Goal: Task Accomplishment & Management: Complete application form

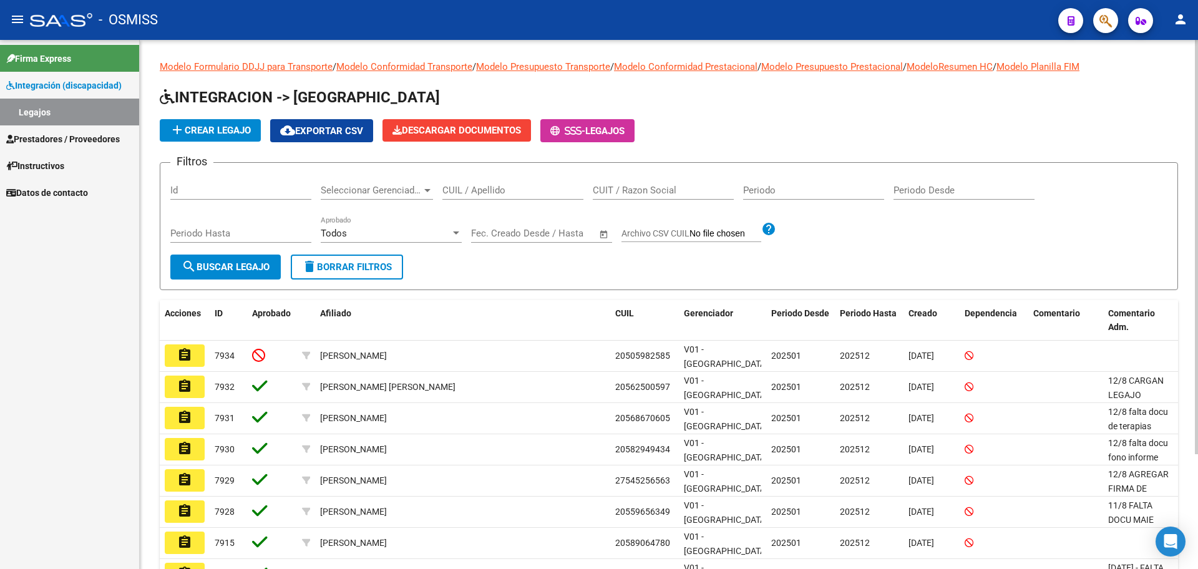
click at [234, 132] on span "add Crear Legajo" at bounding box center [210, 130] width 81 height 11
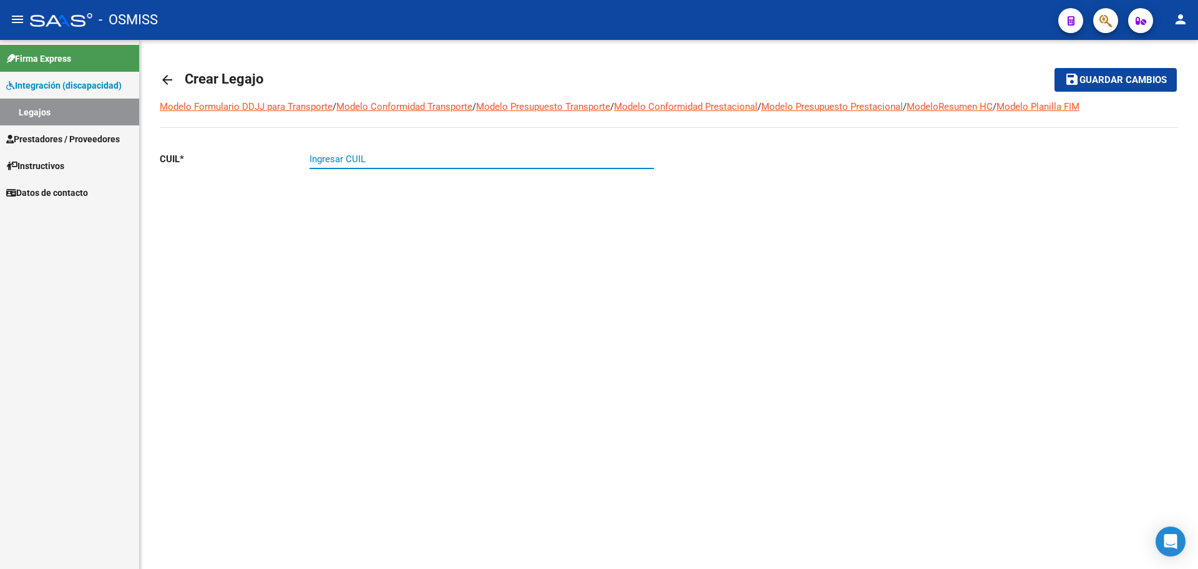
click at [363, 157] on input "Ingresar CUIL" at bounding box center [481, 159] width 344 height 11
paste input "-58110840"
type input "20-58110840-1"
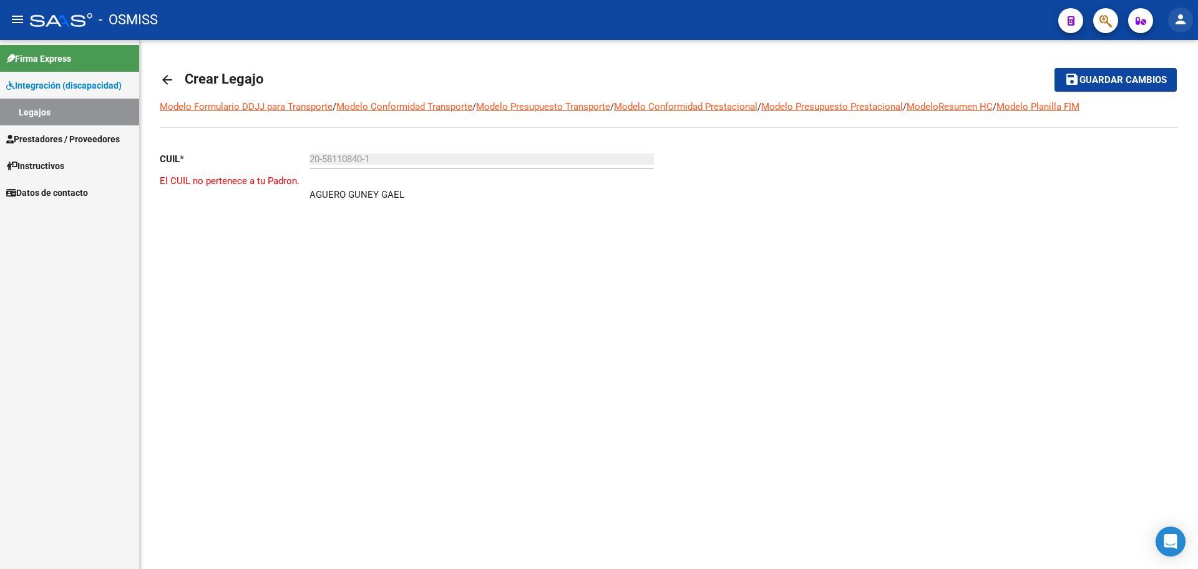
click at [1177, 26] on mat-icon "person" at bounding box center [1180, 19] width 15 height 15
click at [1151, 86] on button "exit_to_app Salir" at bounding box center [1155, 82] width 76 height 30
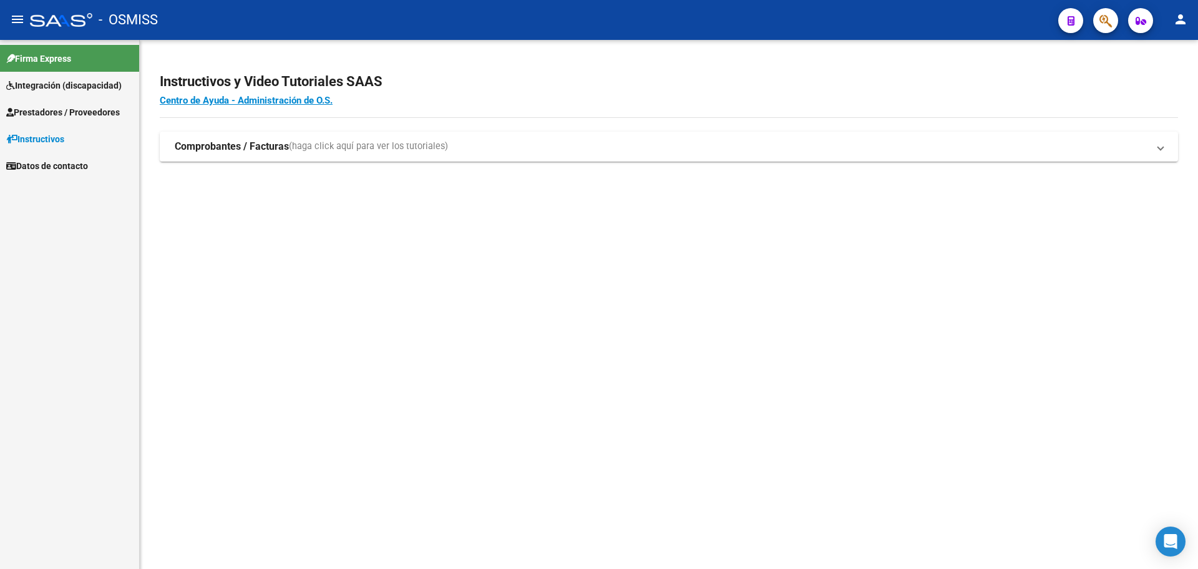
click at [20, 87] on span "Integración (discapacidad)" at bounding box center [63, 86] width 115 height 14
click at [33, 109] on link "Legajos" at bounding box center [69, 112] width 139 height 27
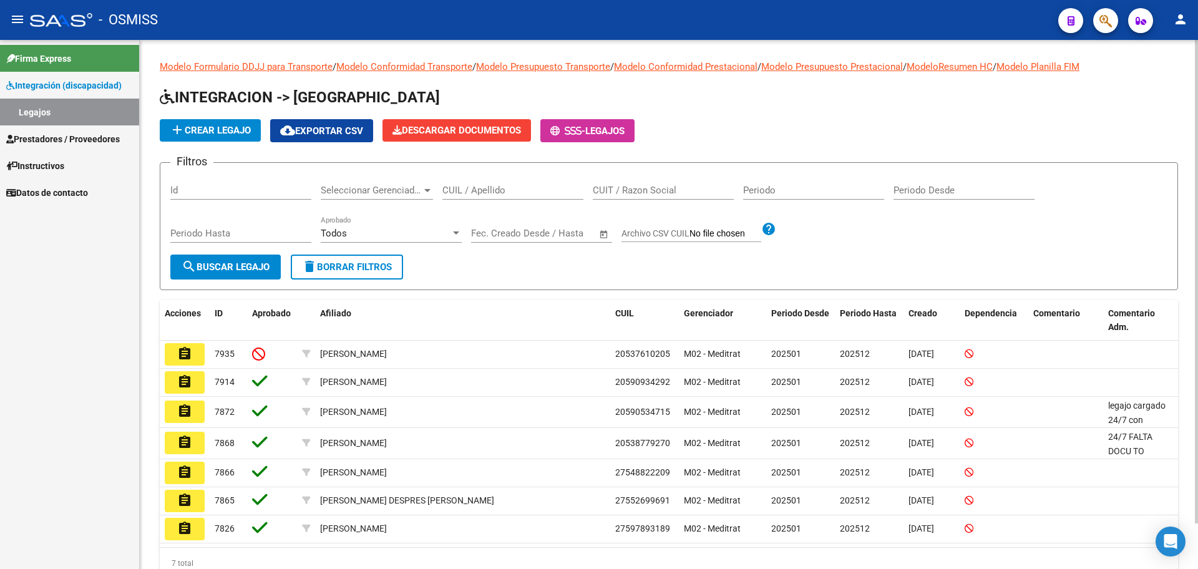
click at [241, 133] on span "add Crear Legajo" at bounding box center [210, 130] width 81 height 11
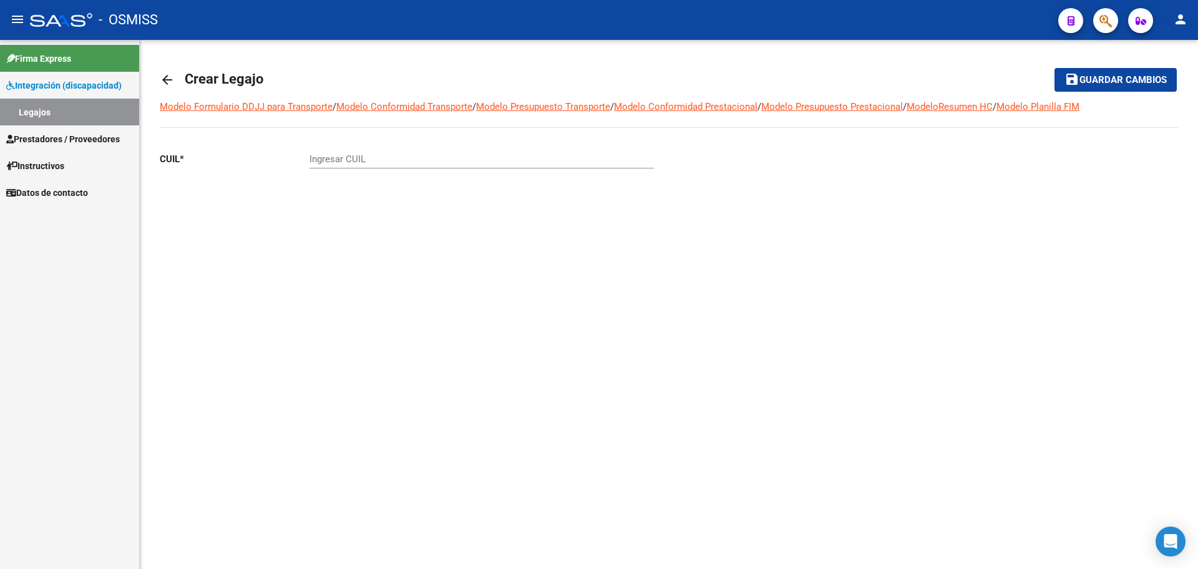
click at [359, 155] on input "Ingresar CUIL" at bounding box center [481, 159] width 344 height 11
paste input "-58110840"
type input "20-58110840-1"
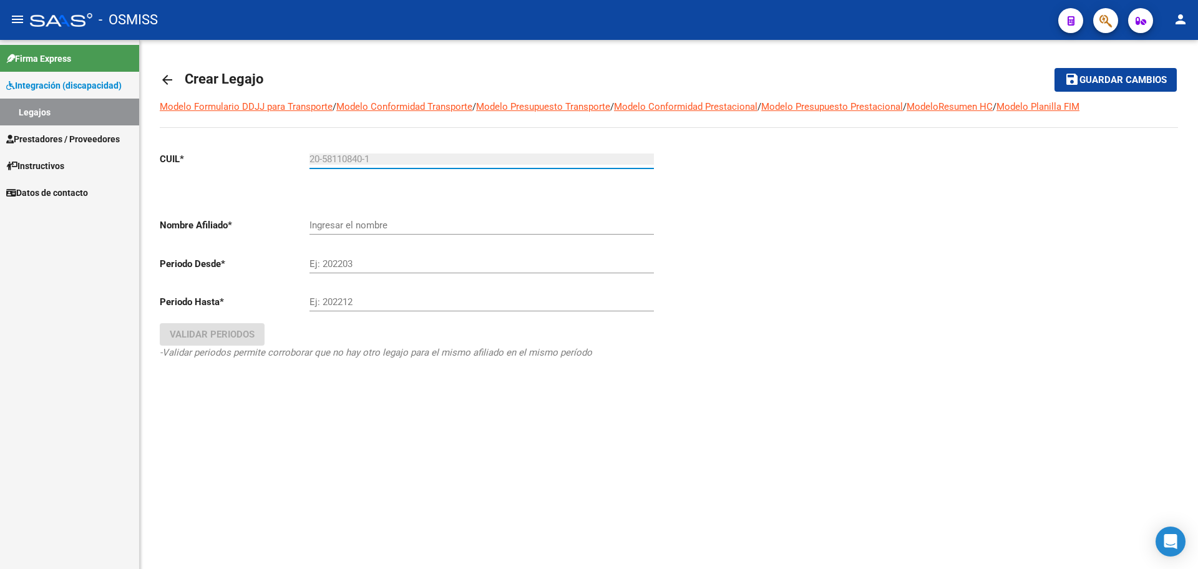
type input "AGUERO GUNEY GAEL"
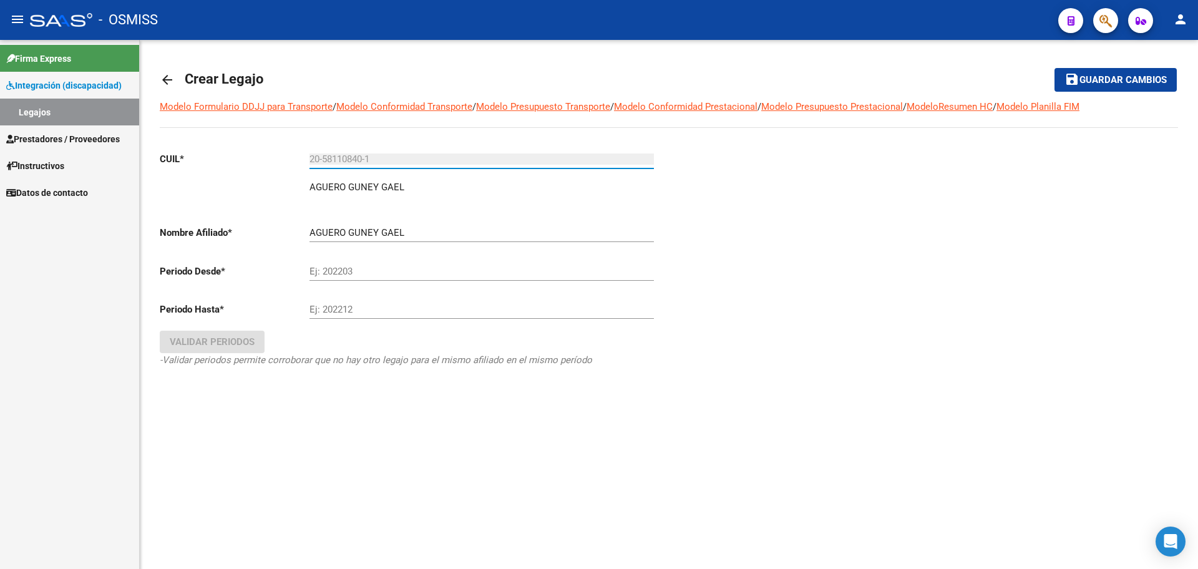
type input "20-58110840-1"
click at [368, 267] on input "Ej: 202203" at bounding box center [481, 271] width 344 height 11
type input "202501"
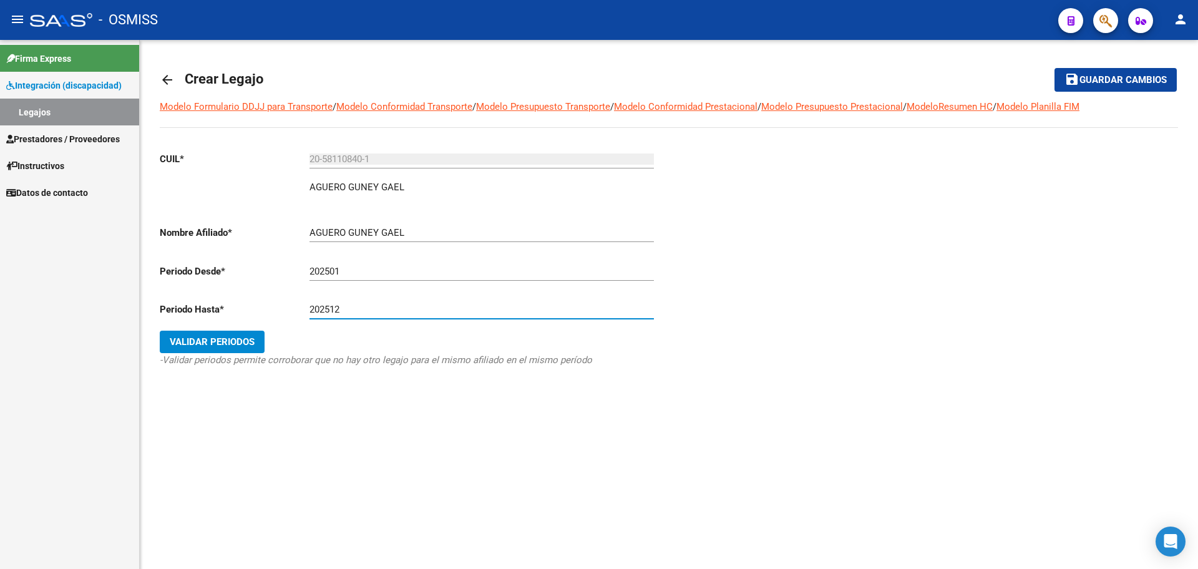
type input "202512"
click at [213, 337] on span "Validar Periodos" at bounding box center [212, 341] width 85 height 11
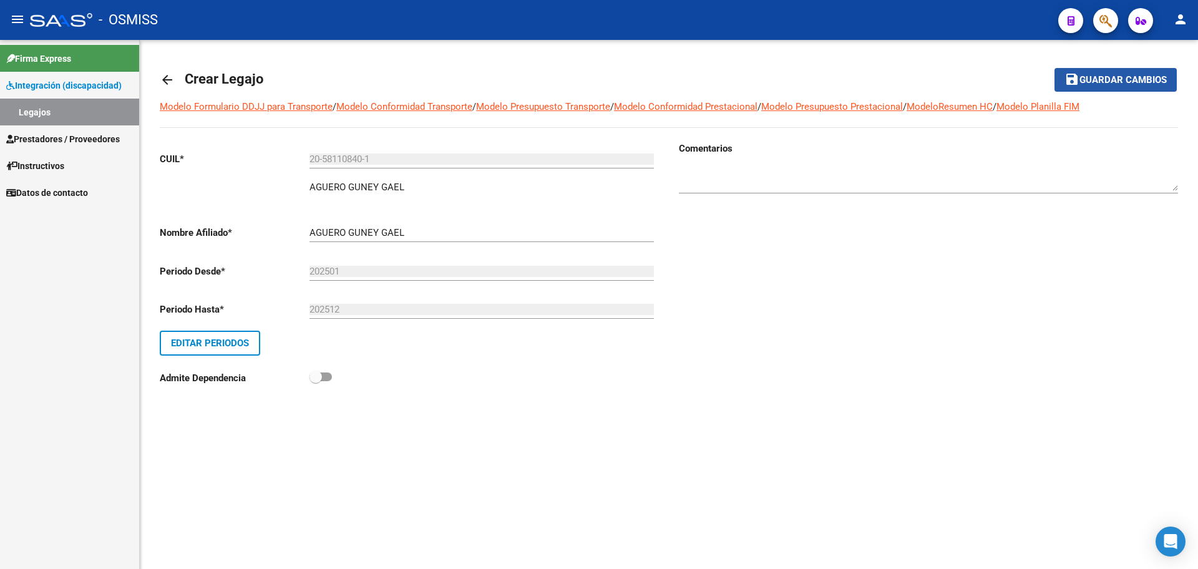
click at [1114, 87] on button "save Guardar cambios" at bounding box center [1116, 79] width 122 height 23
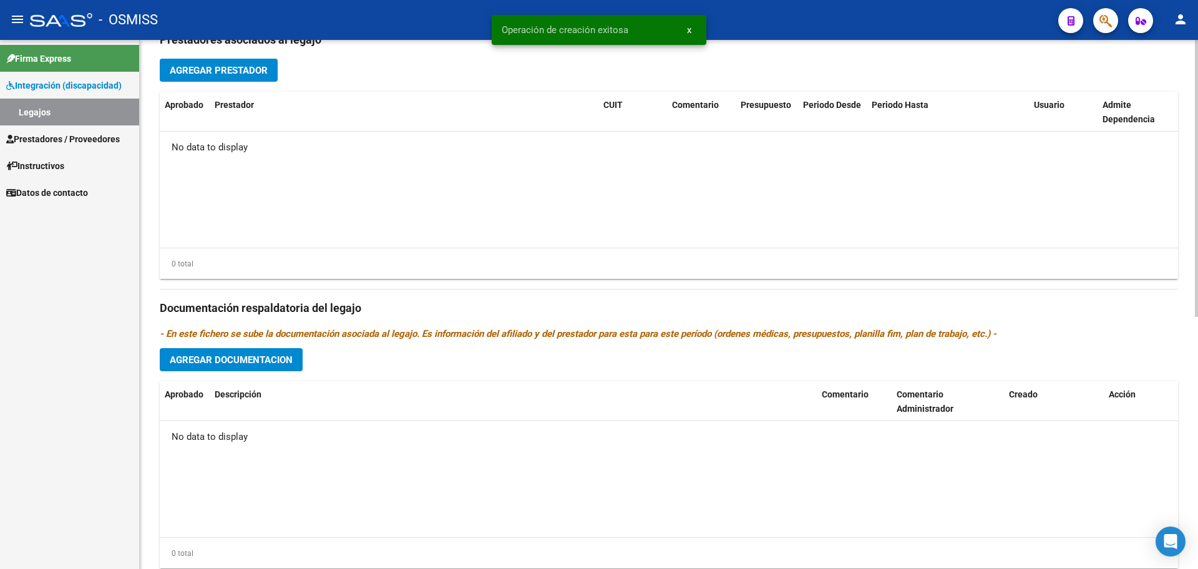
scroll to position [480, 0]
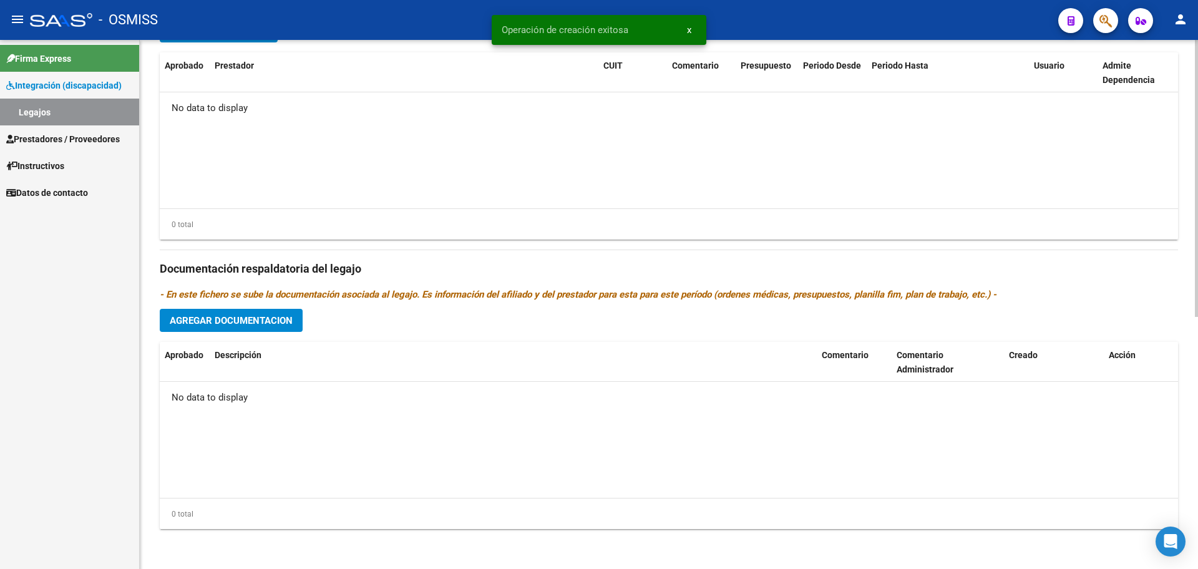
click at [286, 325] on span "Agregar Documentacion" at bounding box center [231, 320] width 123 height 11
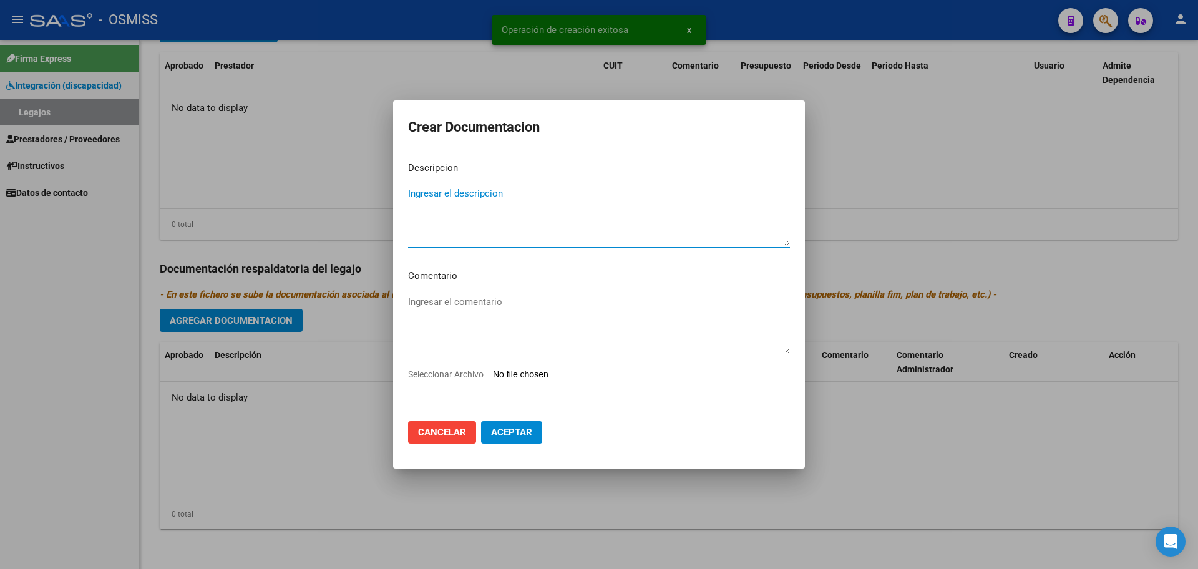
click at [535, 380] on input "Seleccionar Archivo" at bounding box center [575, 375] width 165 height 12
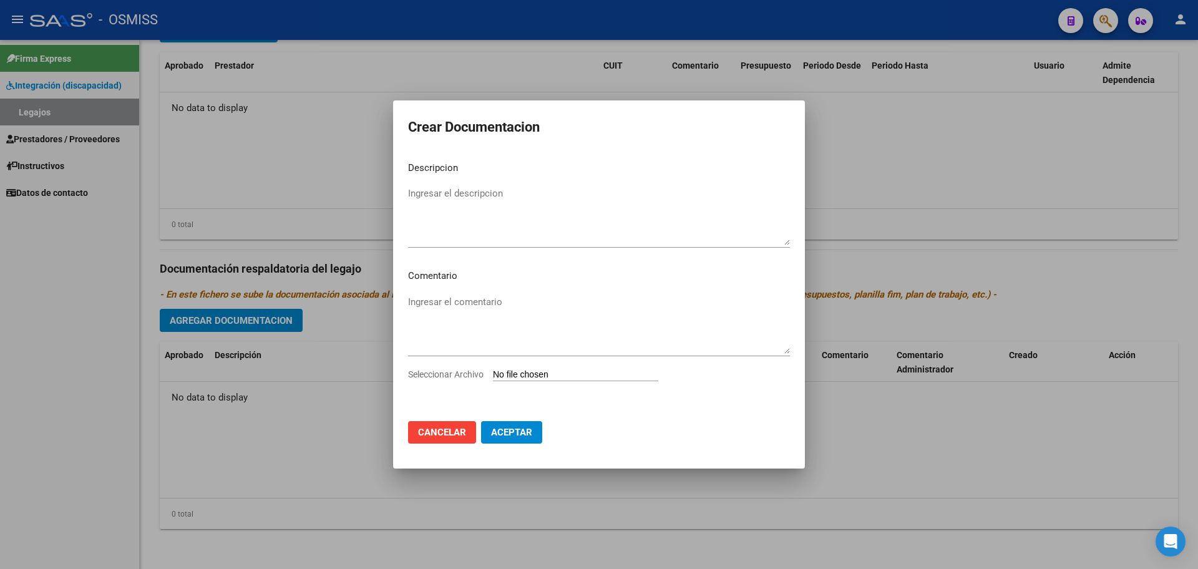
type input "C:\fakepath\.AGUERO GUNEY GAEL- FONO.pdf"
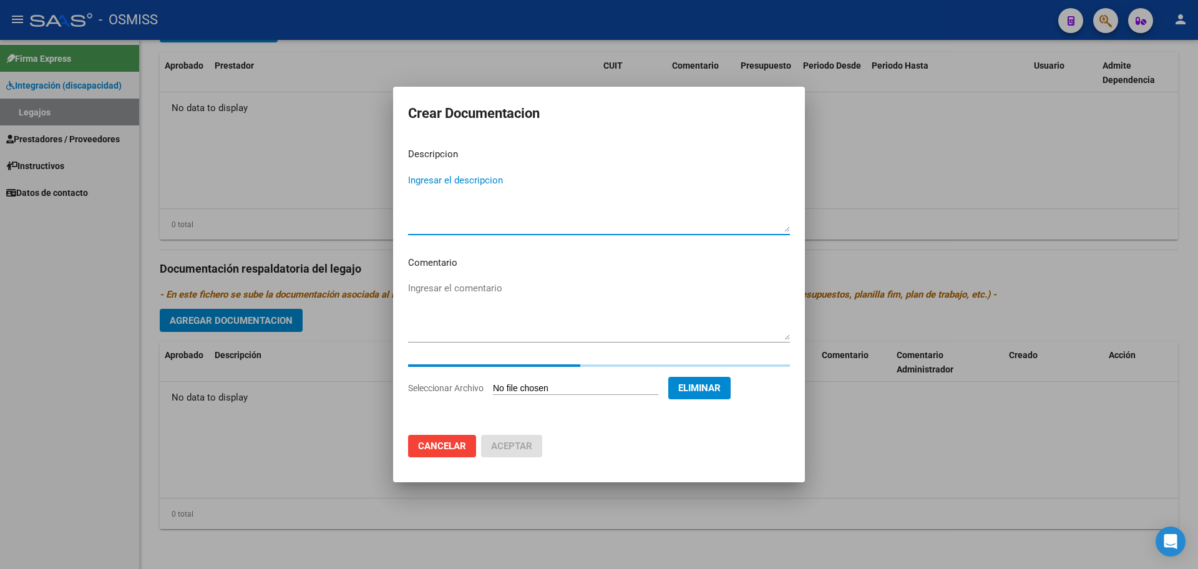
click at [437, 195] on textarea "Ingresar el descripcion" at bounding box center [599, 202] width 382 height 59
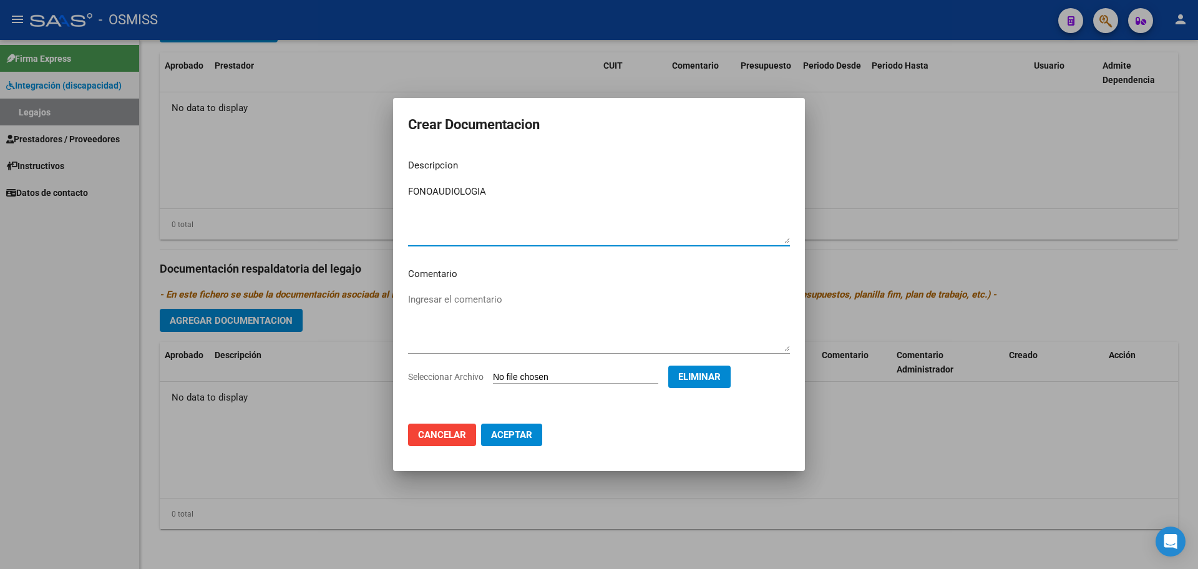
type textarea "FONOAUDIOLOGIA"
click at [504, 433] on span "Aceptar" at bounding box center [511, 434] width 41 height 11
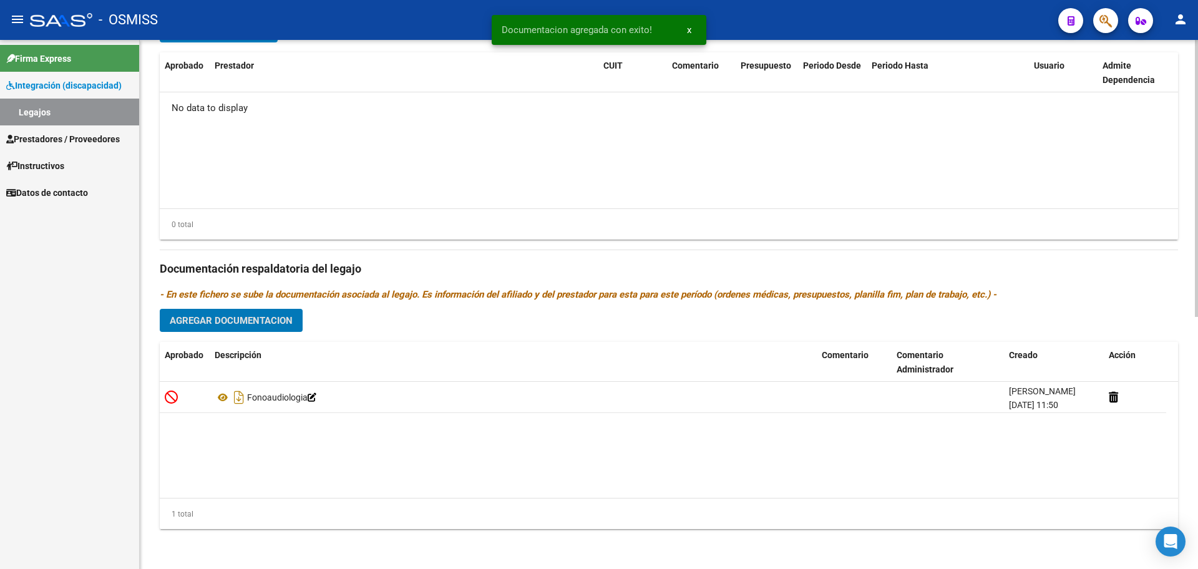
click at [243, 315] on span "Agregar Documentacion" at bounding box center [231, 320] width 123 height 11
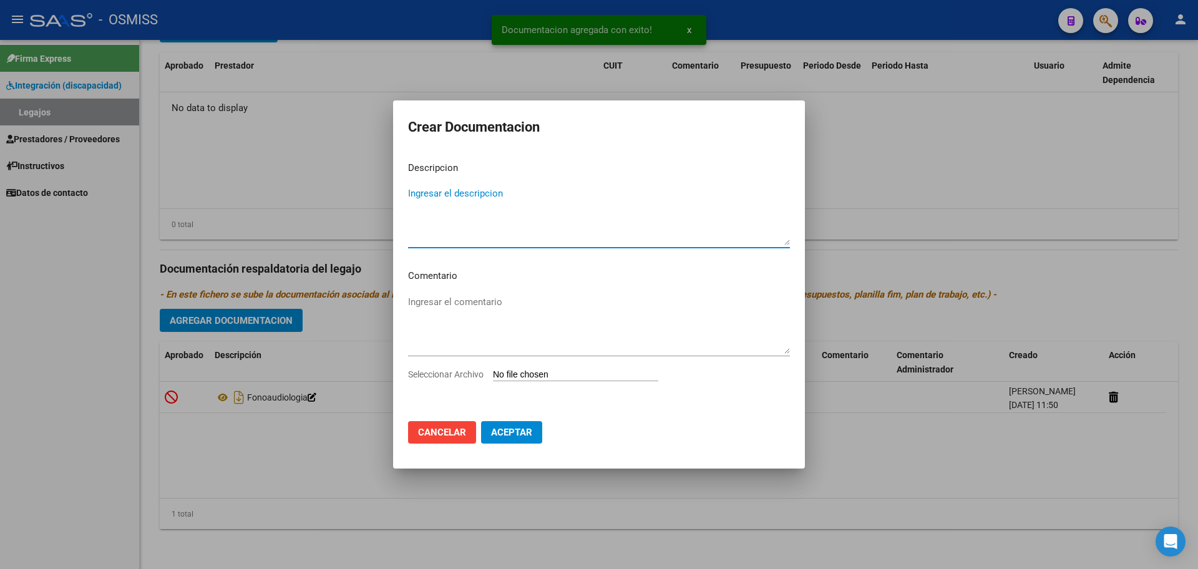
click at [527, 371] on input "Seleccionar Archivo" at bounding box center [575, 375] width 165 height 12
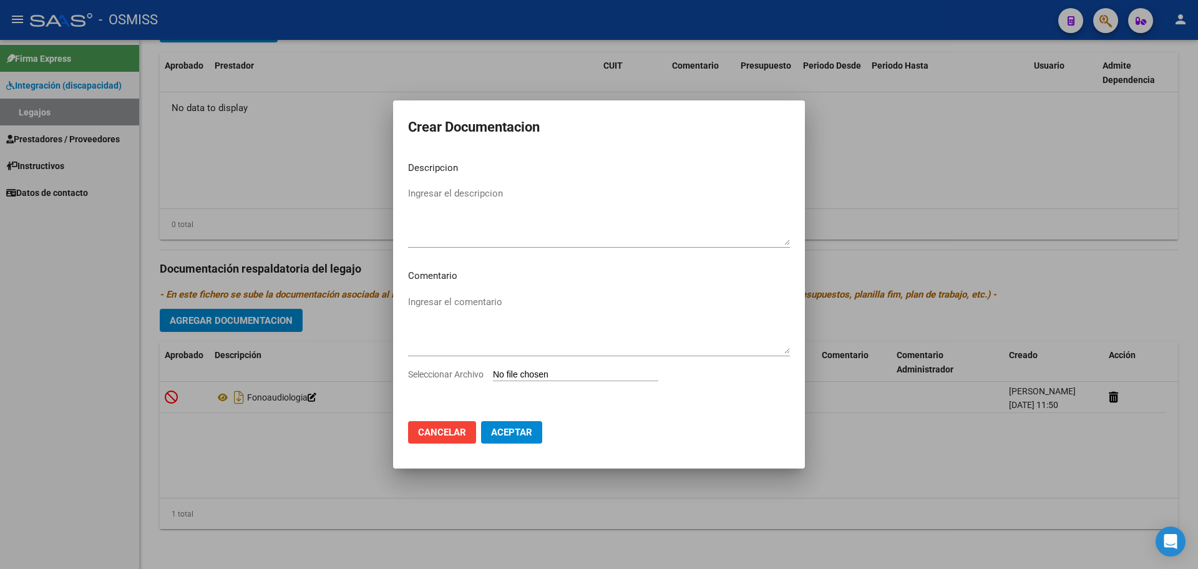
type input "C:\fakepath\.AGUERO GUNEY GAEL - PSICOPE.pdf"
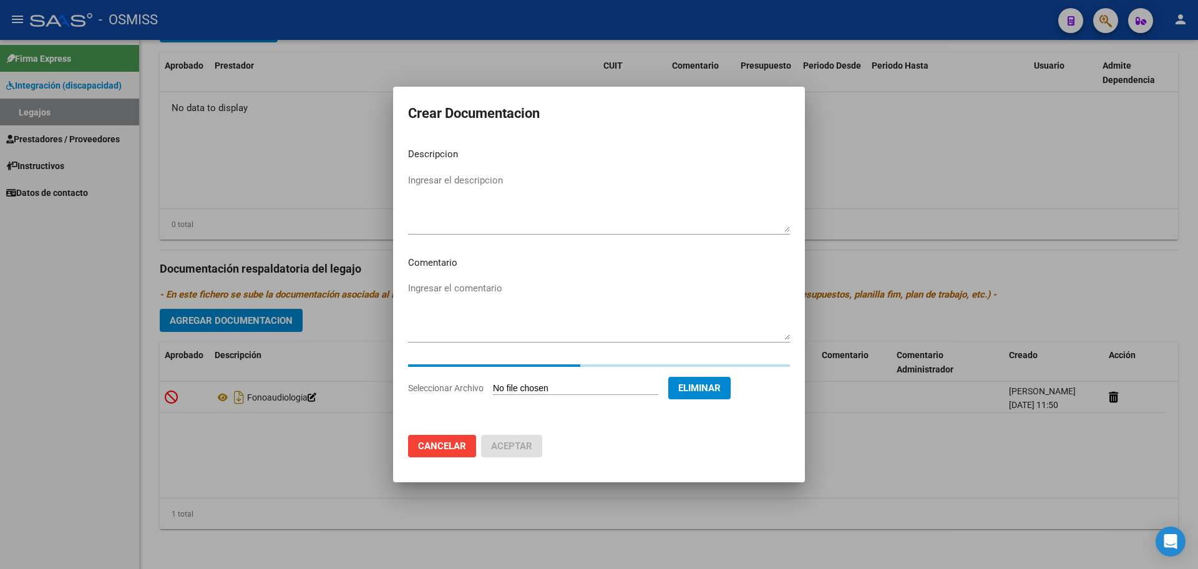
click at [452, 193] on textarea "Ingresar el descripcion" at bounding box center [599, 202] width 382 height 59
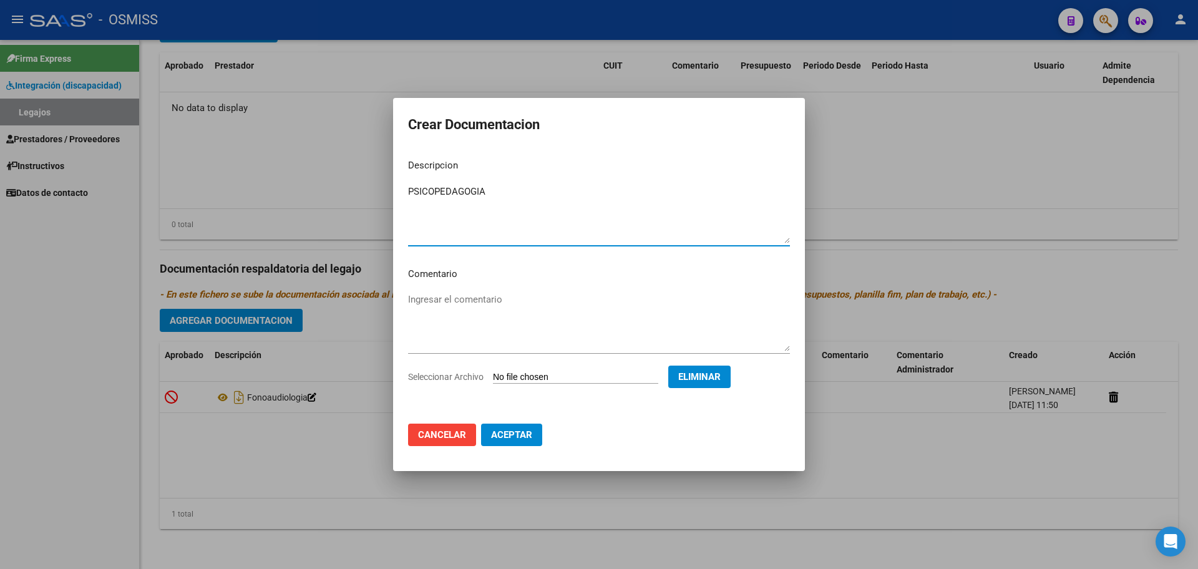
type textarea "PSICOPEDAGOGIA"
click at [516, 434] on span "Aceptar" at bounding box center [511, 434] width 41 height 11
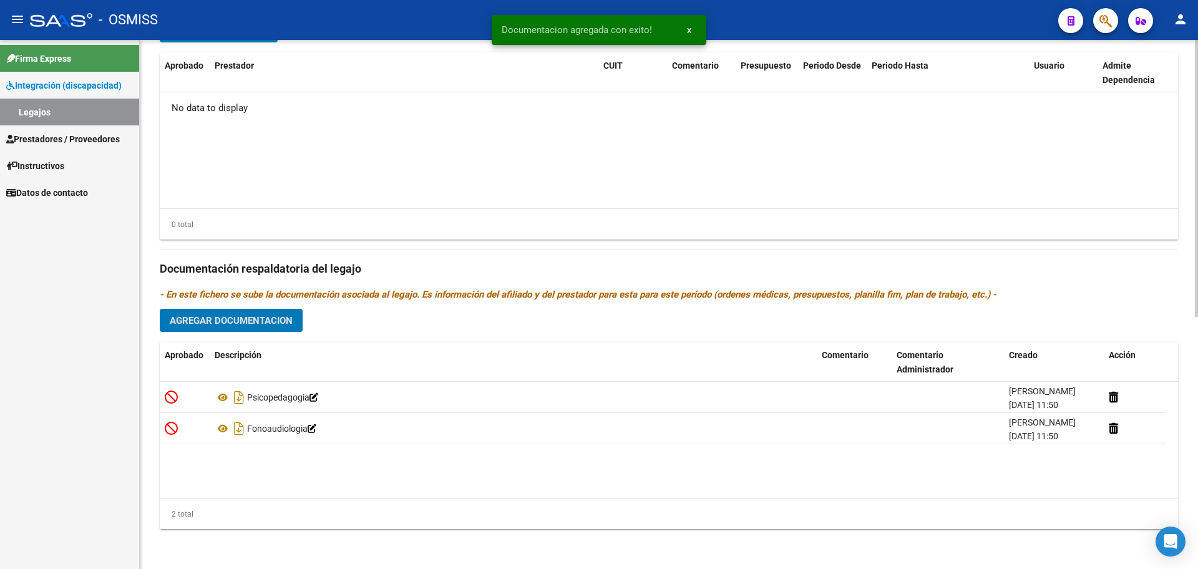
click at [283, 327] on button "Agregar Documentacion" at bounding box center [231, 320] width 143 height 23
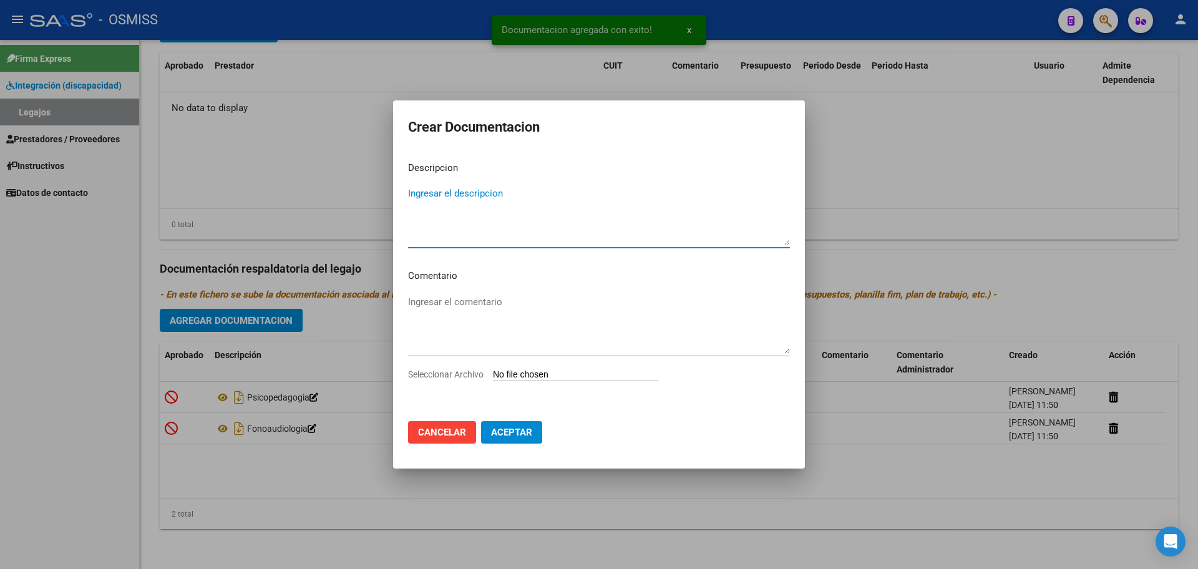
click at [558, 370] on input "Seleccionar Archivo" at bounding box center [575, 375] width 165 height 12
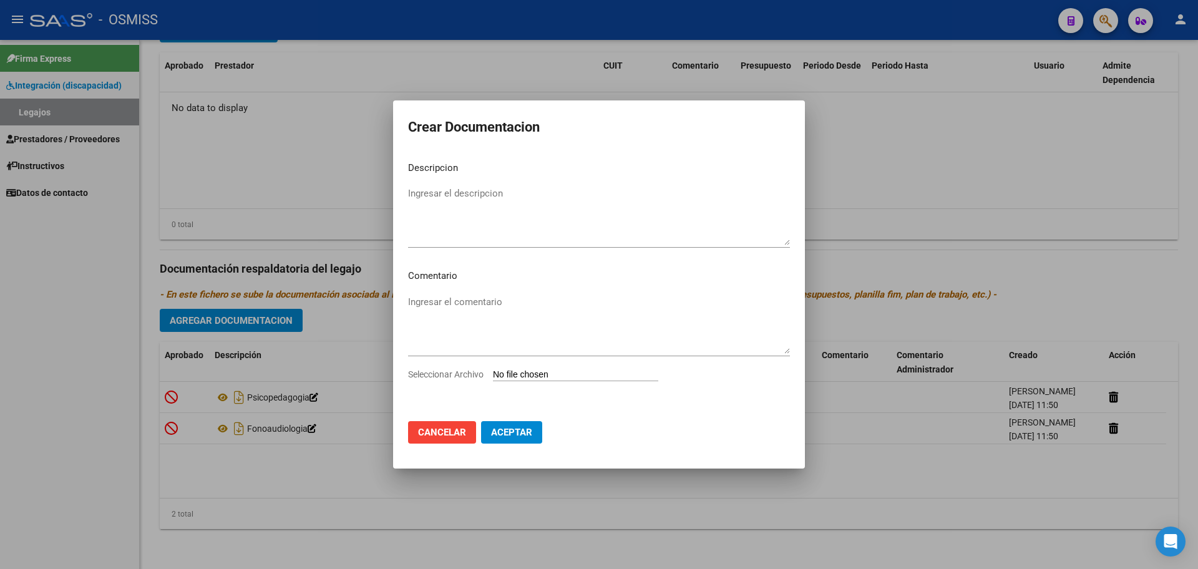
type input "C:\fakepath\.AGUERO GUNEY - TO.pdf"
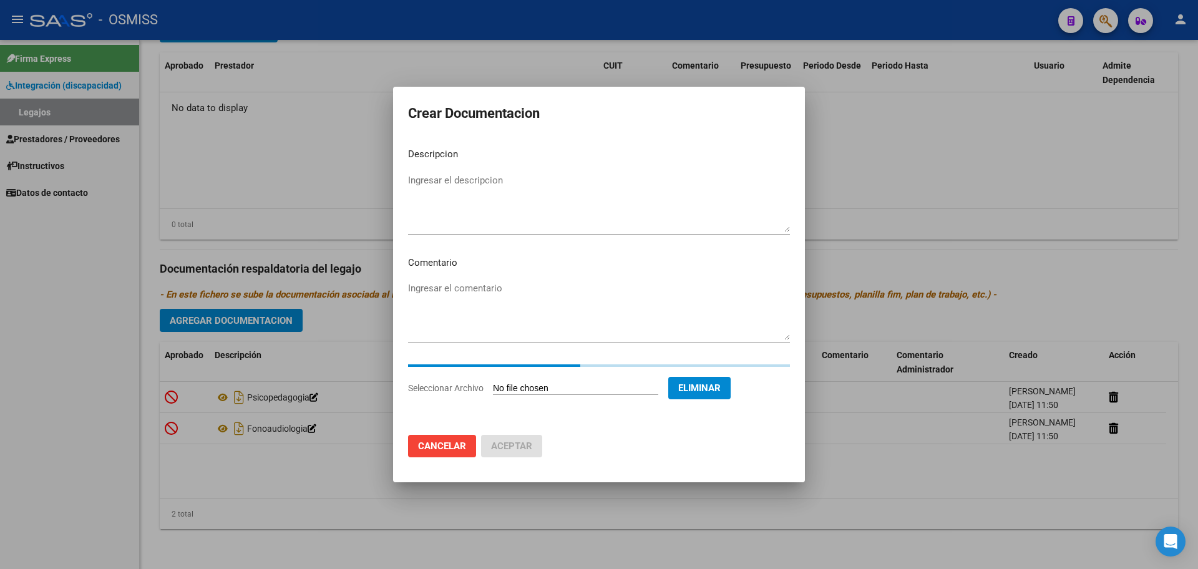
click at [436, 183] on textarea "Ingresar el descripcion" at bounding box center [599, 202] width 382 height 59
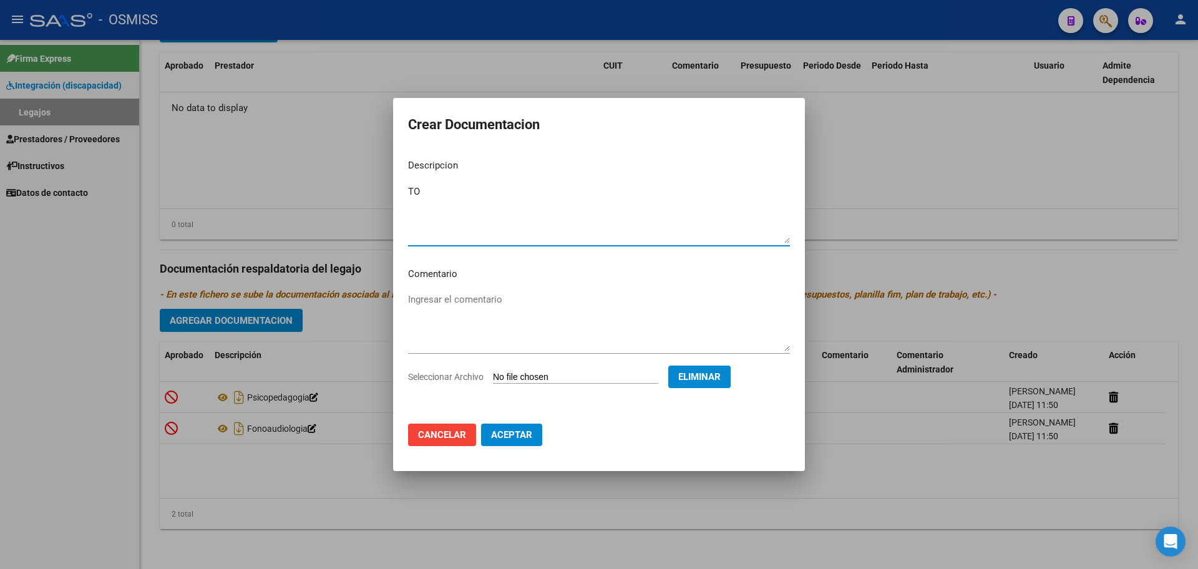
type textarea "TO"
click at [520, 441] on button "Aceptar" at bounding box center [511, 435] width 61 height 22
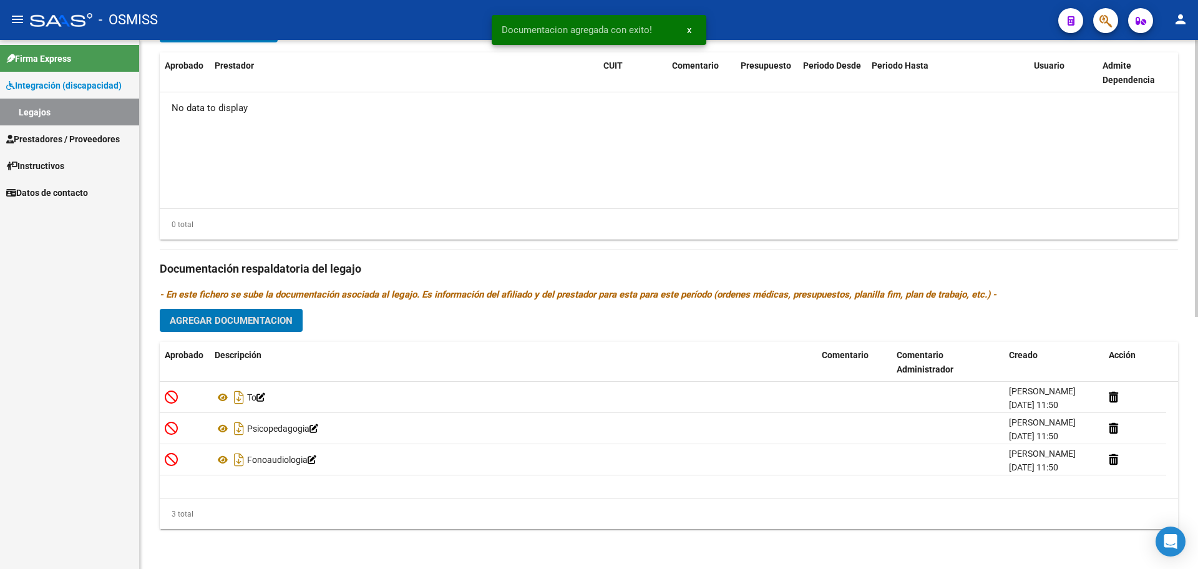
click at [273, 323] on span "Agregar Documentacion" at bounding box center [231, 320] width 123 height 11
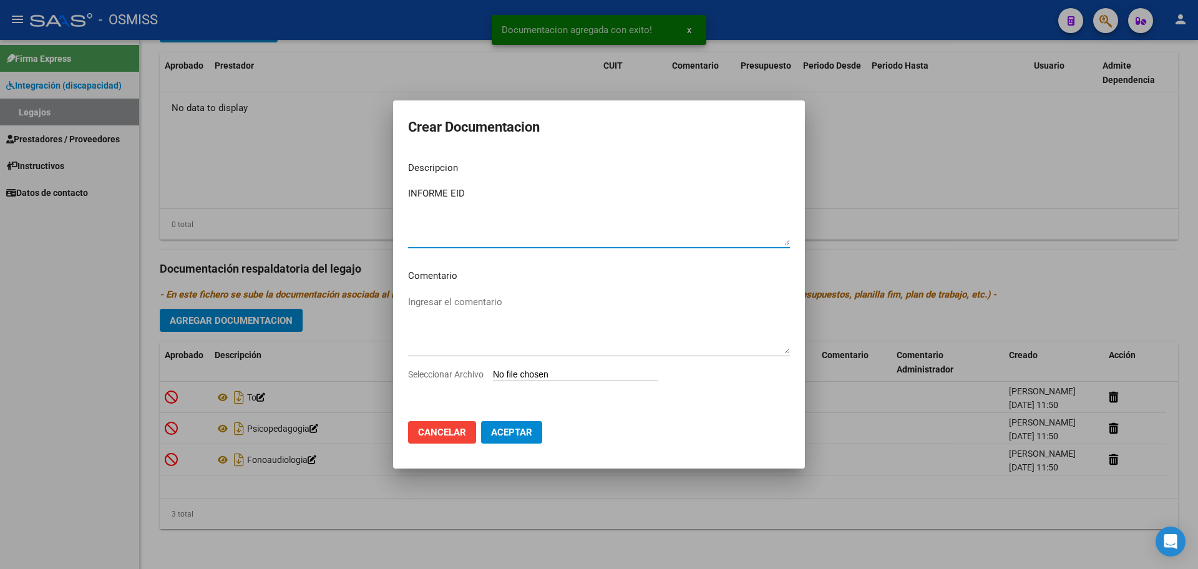
type textarea "INFORME EID"
click at [520, 379] on input "Seleccionar Archivo" at bounding box center [575, 375] width 165 height 12
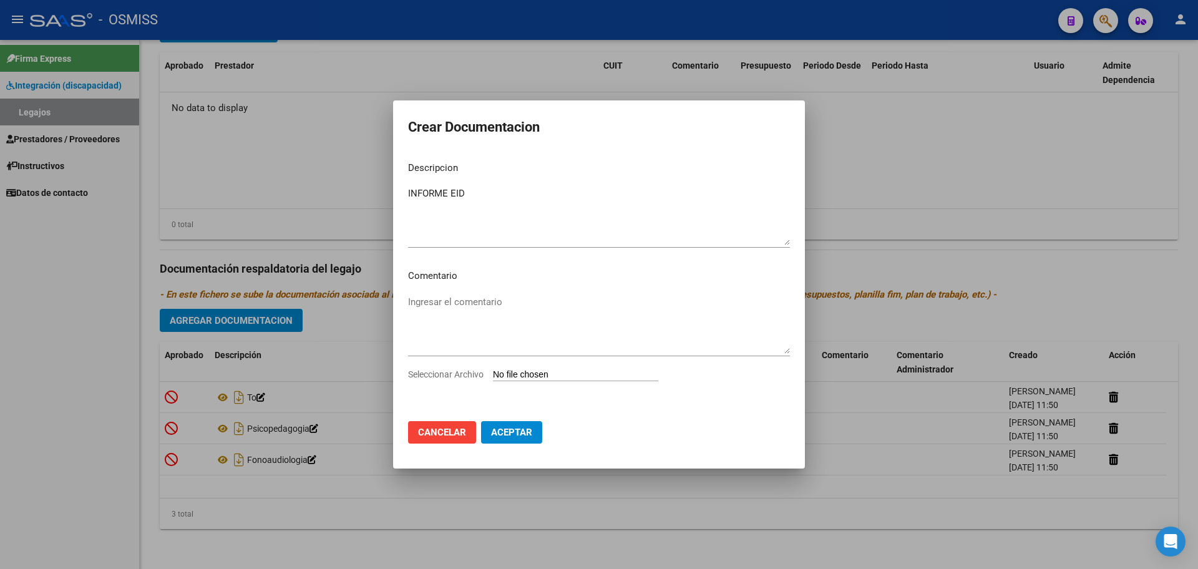
type input "C:\fakepath\AGUERO GUNEY GAEL.pdf"
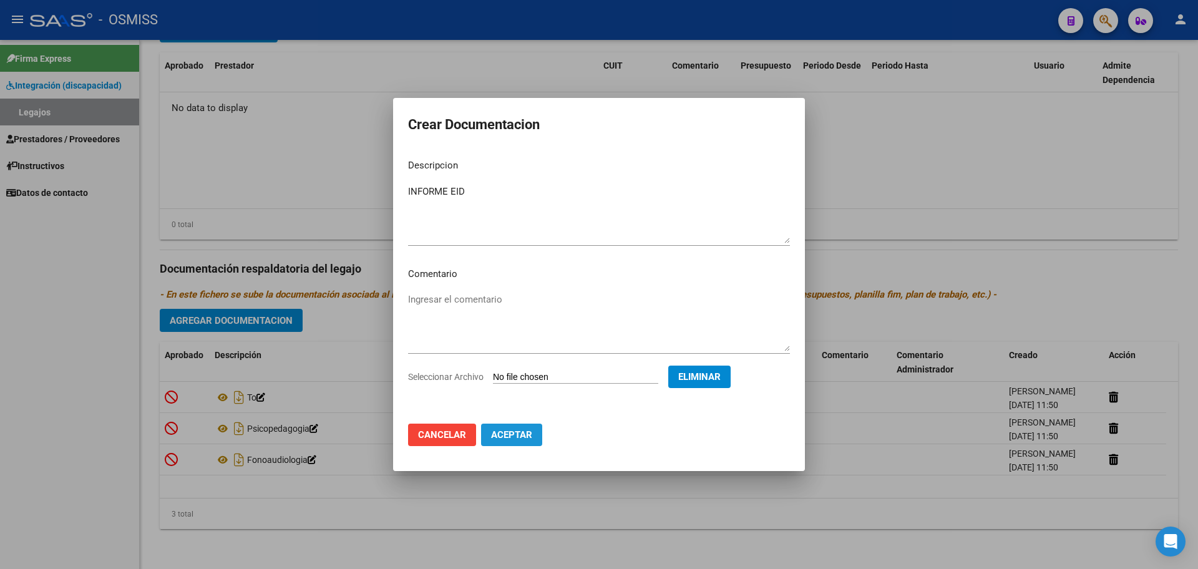
click at [490, 426] on button "Aceptar" at bounding box center [511, 435] width 61 height 22
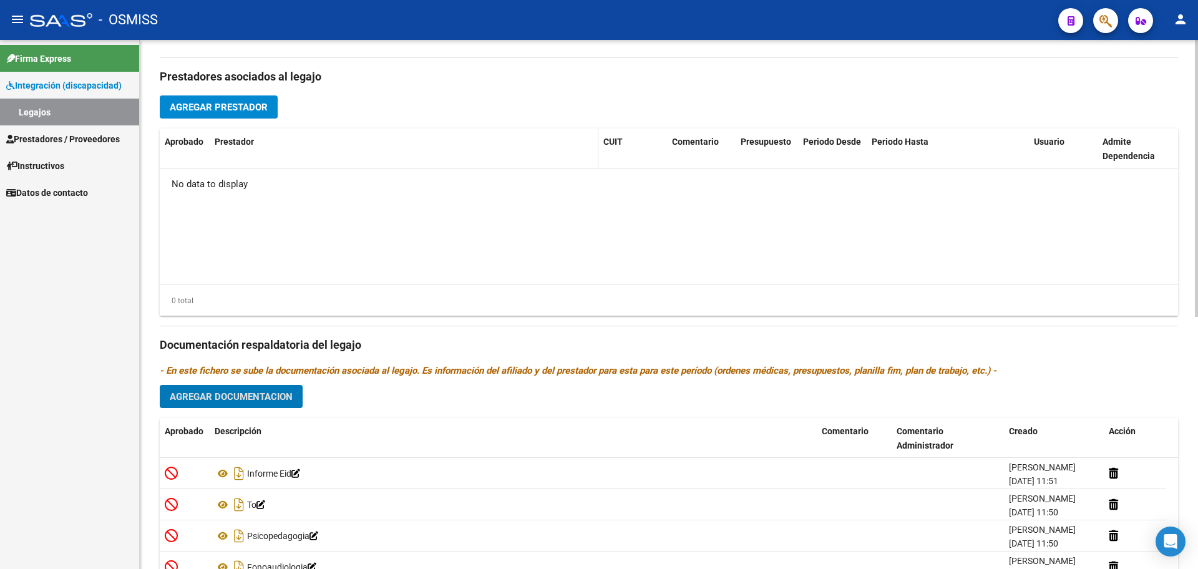
scroll to position [402, 0]
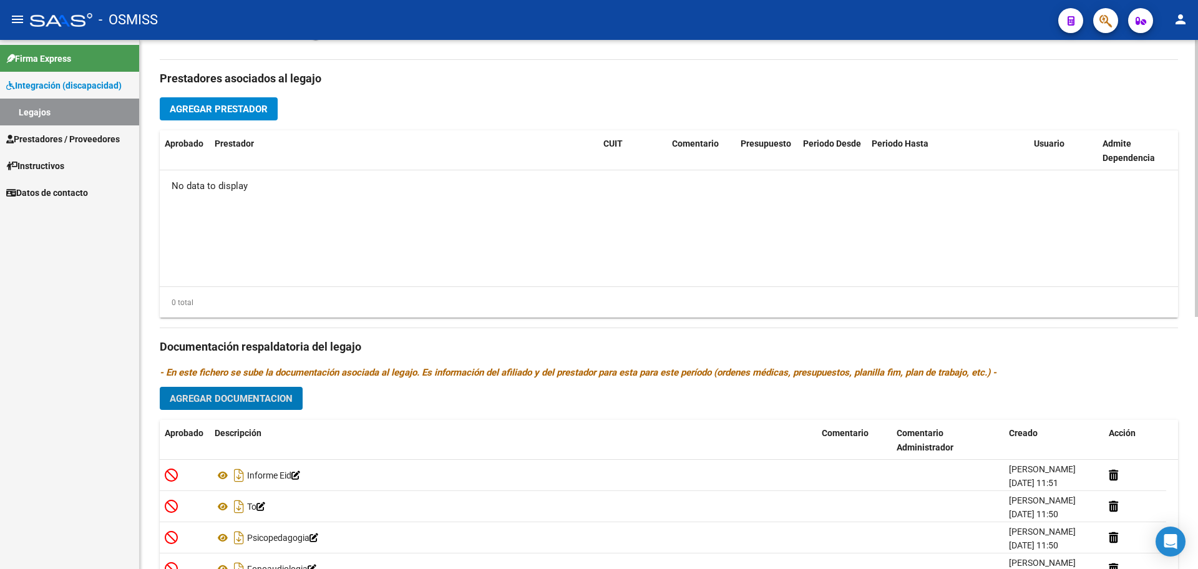
click at [245, 119] on button "Agregar Prestador" at bounding box center [219, 108] width 118 height 23
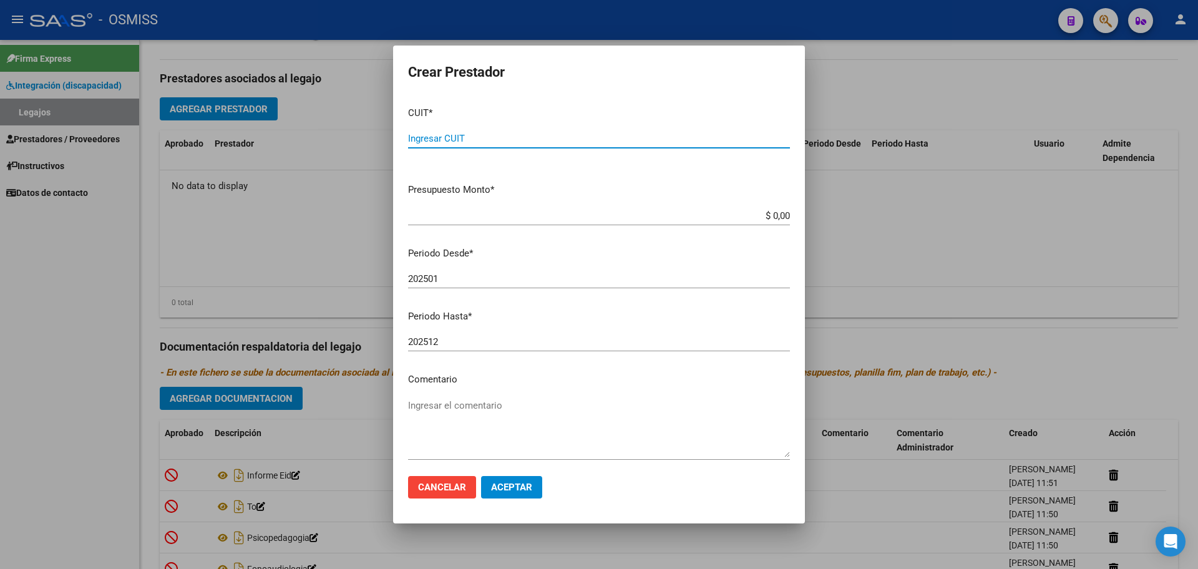
paste input "27-21072469-4"
type input "27-21072469-4"
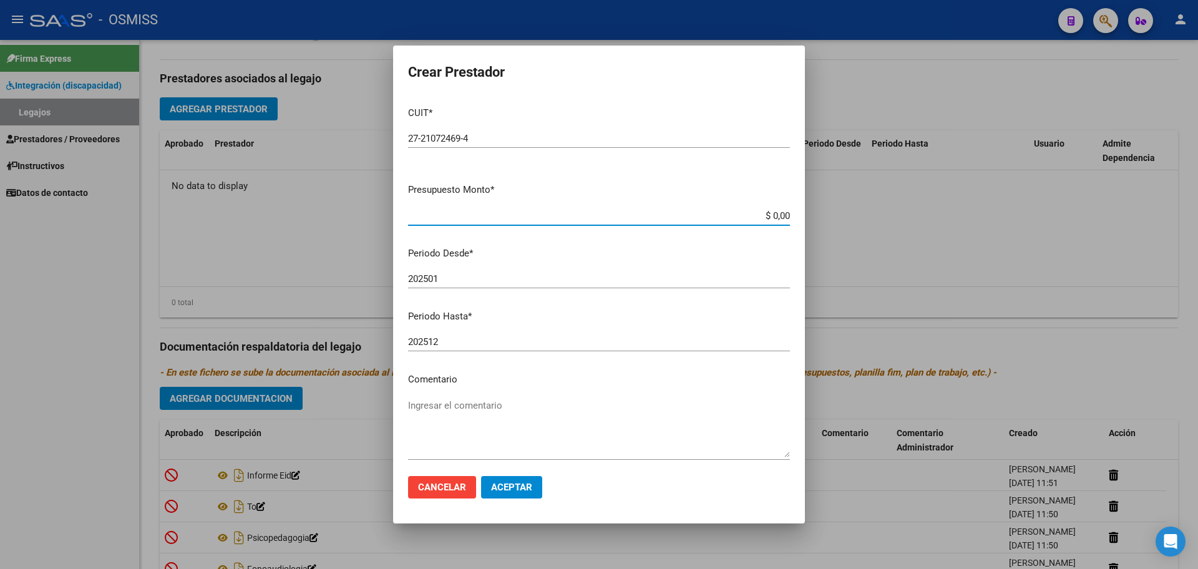
type input "$ 0,01"
type input "202508"
click at [518, 484] on span "Aceptar" at bounding box center [511, 487] width 41 height 11
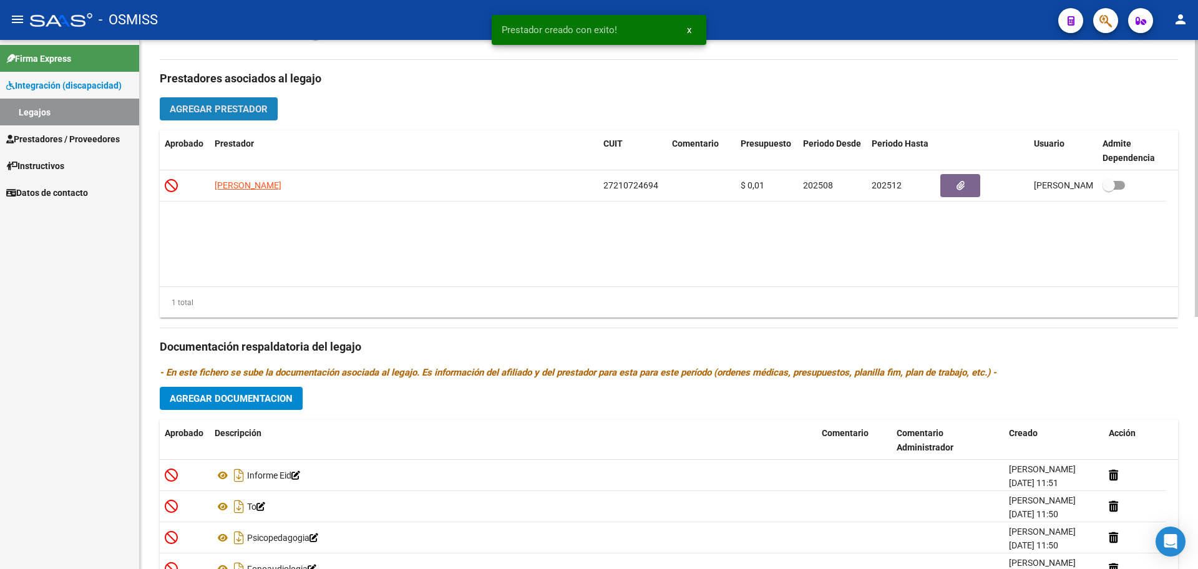
click at [262, 106] on span "Agregar Prestador" at bounding box center [219, 109] width 98 height 11
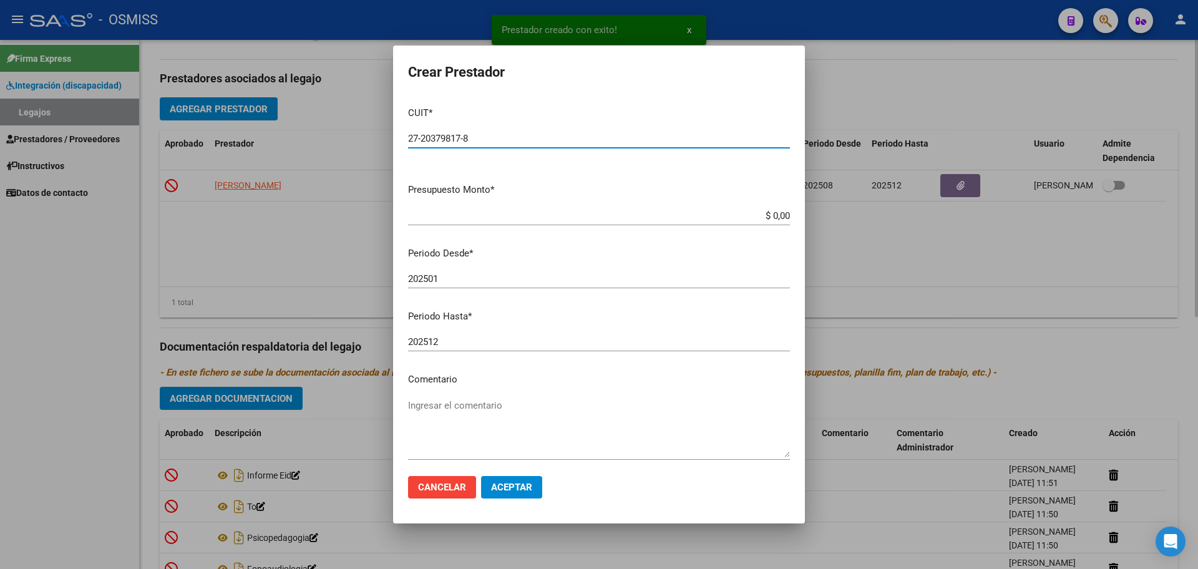
type input "27-20379817-8"
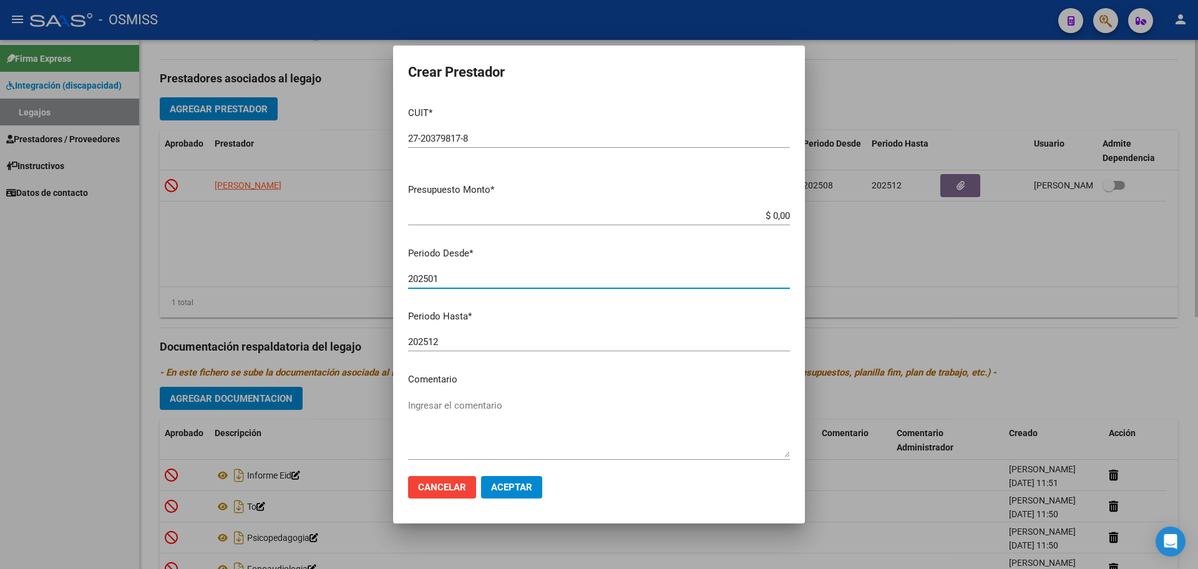
type input "1"
type input "202508"
click at [779, 217] on app-form-text-field "Presupuesto Monto * $ 0,00 Ingresar el monto" at bounding box center [604, 202] width 392 height 39
click at [772, 216] on input "$ 0,00" at bounding box center [599, 215] width 382 height 11
type input "$ 0,10"
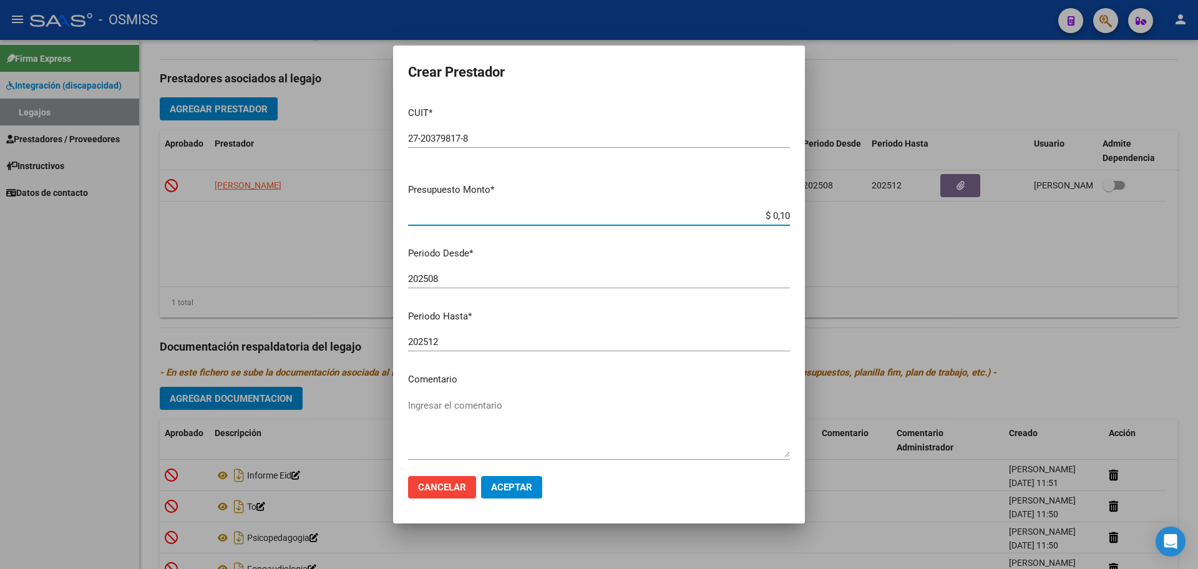
click at [504, 488] on span "Aceptar" at bounding box center [511, 487] width 41 height 11
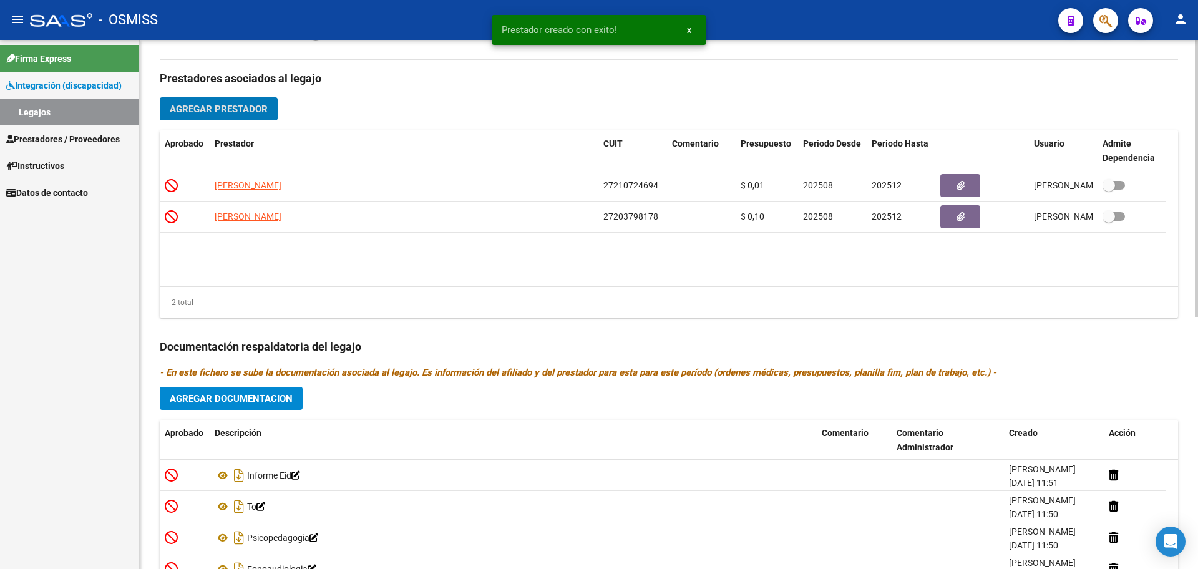
click at [225, 111] on span "Agregar Prestador" at bounding box center [219, 109] width 98 height 11
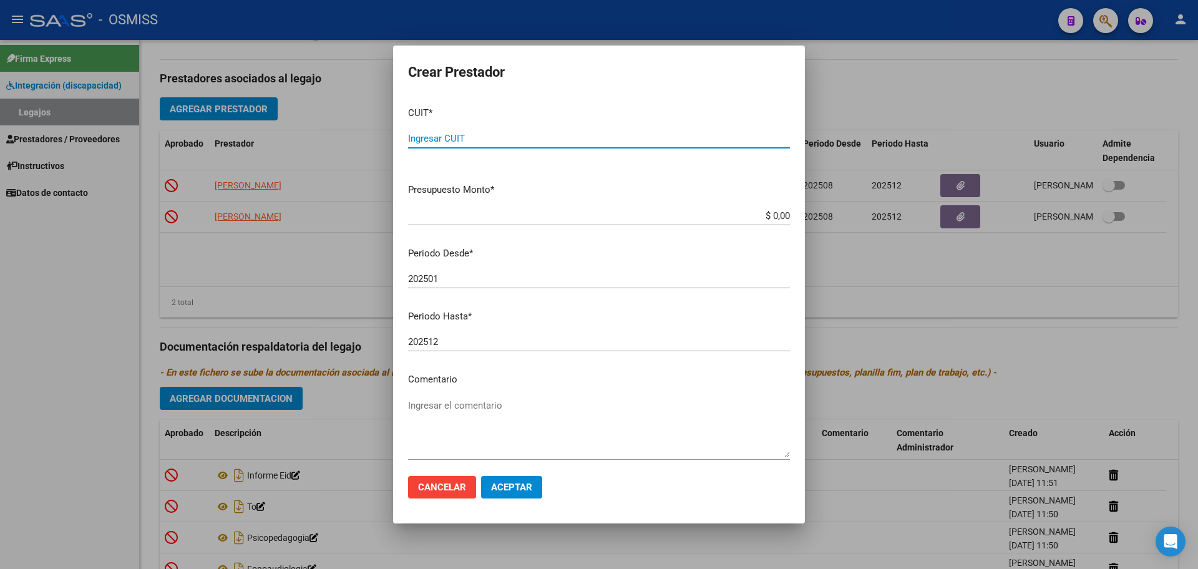
paste input "27-37453369-5"
type input "27-37453369-5"
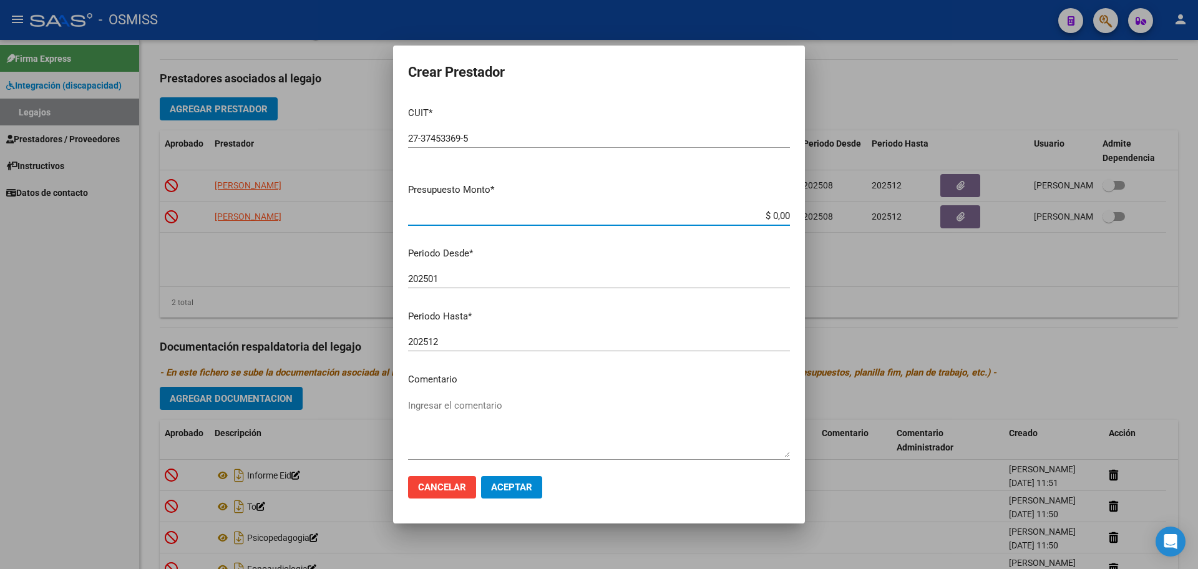
type input "$ 0,01"
type input "202508"
click at [522, 491] on span "Aceptar" at bounding box center [511, 487] width 41 height 11
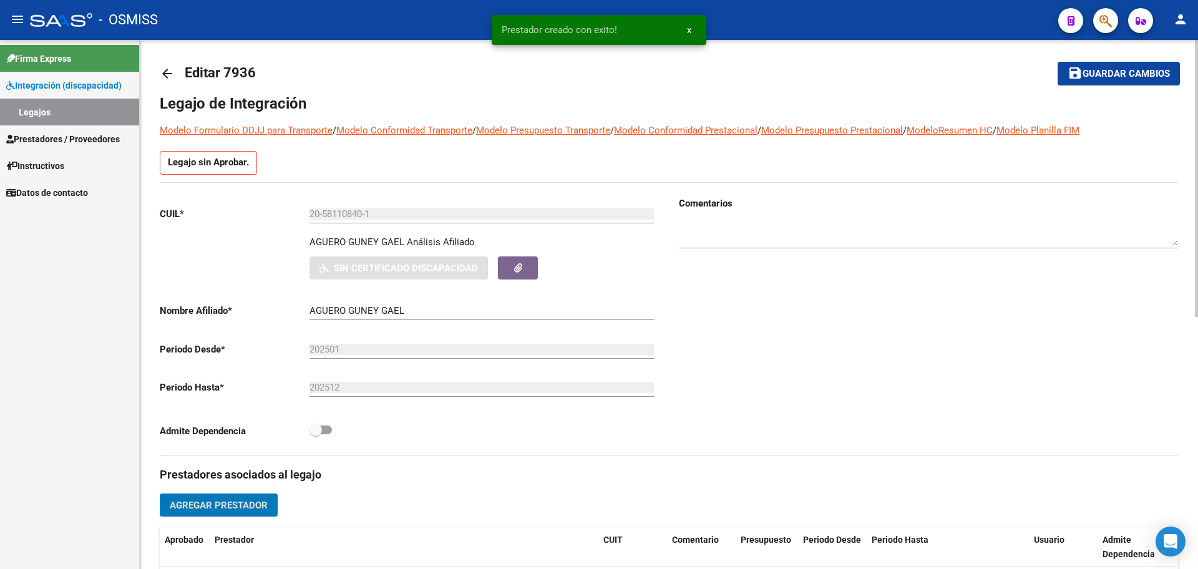
scroll to position [0, 0]
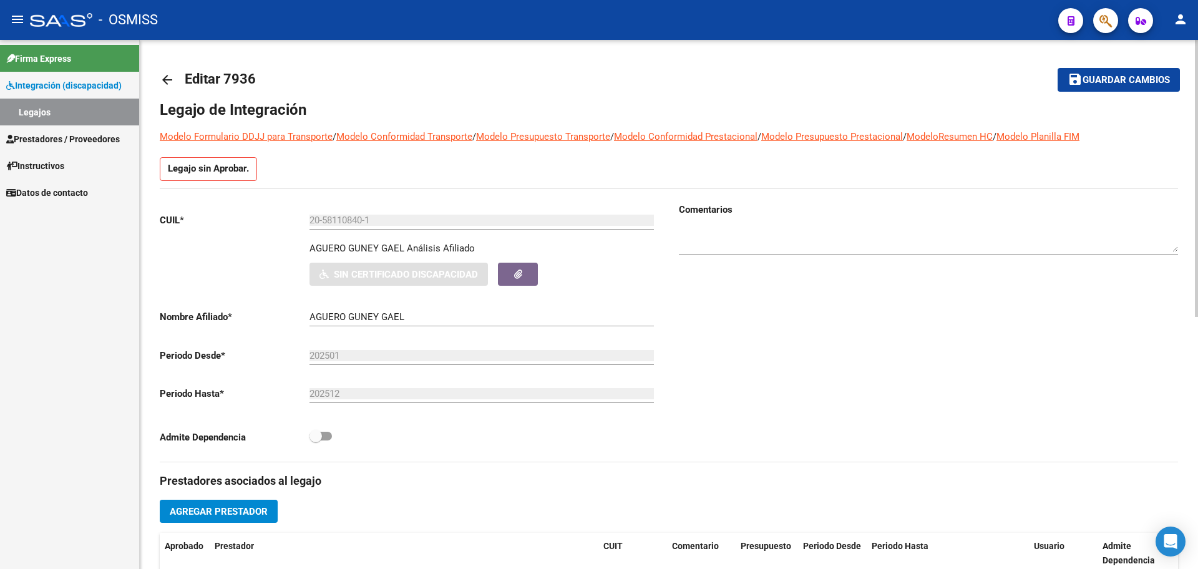
drag, startPoint x: 308, startPoint y: 247, endPoint x: 399, endPoint y: 248, distance: 91.1
click at [399, 248] on div "AGUERO GUNEY GAEL Análisis Afiliado Sin Certificado Discapacidad ARCA Padrón" at bounding box center [409, 263] width 499 height 44
drag, startPoint x: 403, startPoint y: 248, endPoint x: 306, endPoint y: 253, distance: 97.5
click at [306, 253] on div "AGUERO GUNEY GAEL Análisis Afiliado Sin Certificado Discapacidad ARCA Padrón" at bounding box center [409, 263] width 499 height 44
copy p "AGUERO GUNEY GAEL"
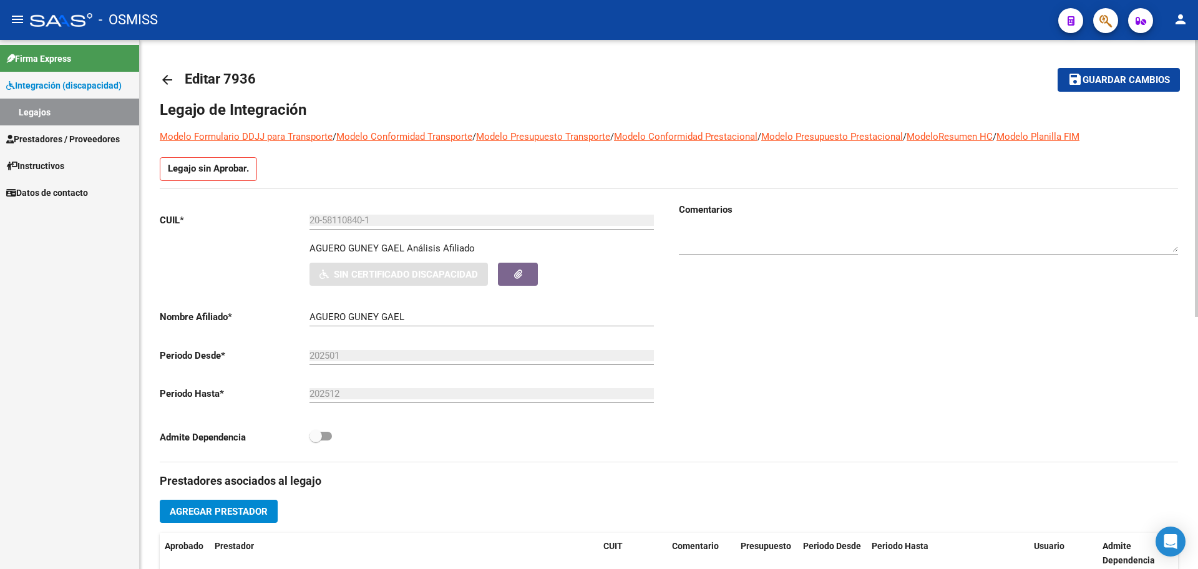
click at [1121, 87] on button "save Guardar cambios" at bounding box center [1119, 79] width 122 height 23
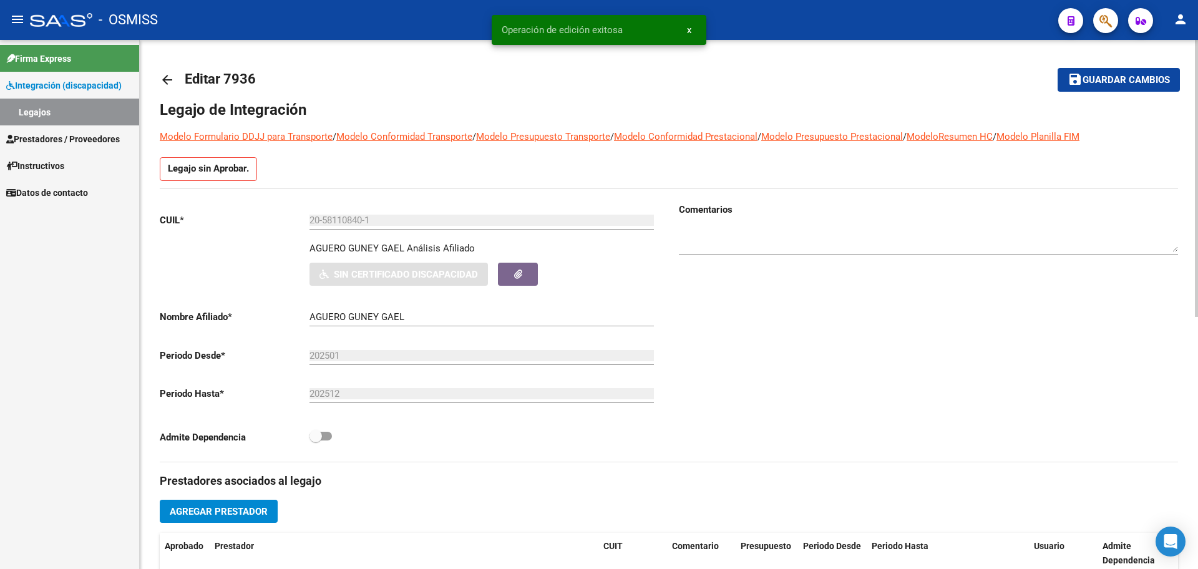
click at [174, 84] on mat-icon "arrow_back" at bounding box center [167, 79] width 15 height 15
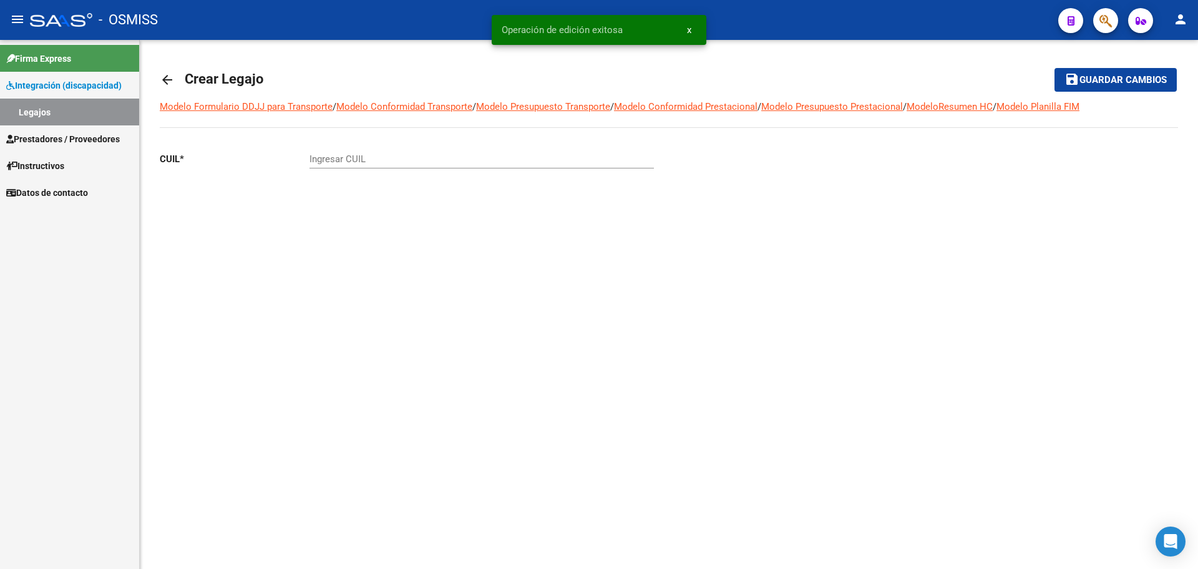
click at [173, 84] on mat-icon "arrow_back" at bounding box center [167, 79] width 15 height 15
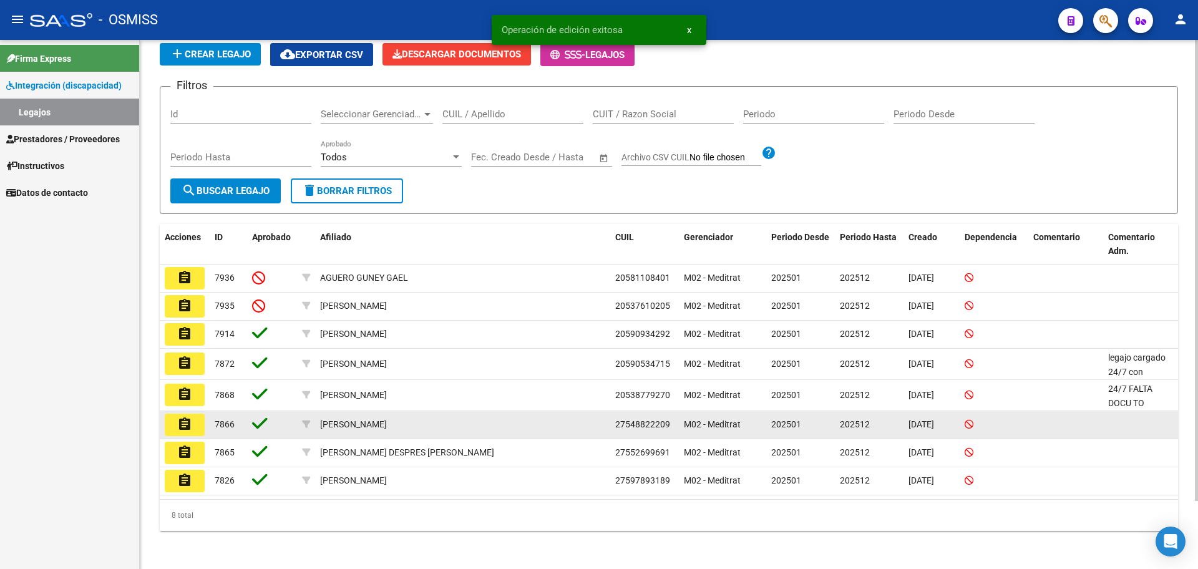
scroll to position [78, 0]
